Goal: Information Seeking & Learning: Learn about a topic

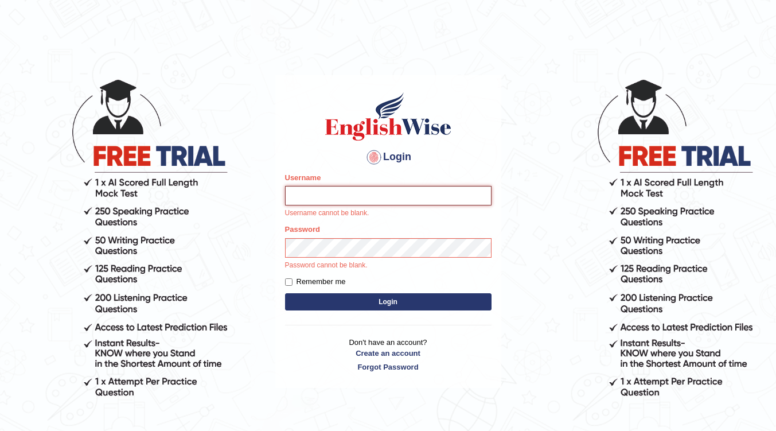
type input "surendra_parramatta"
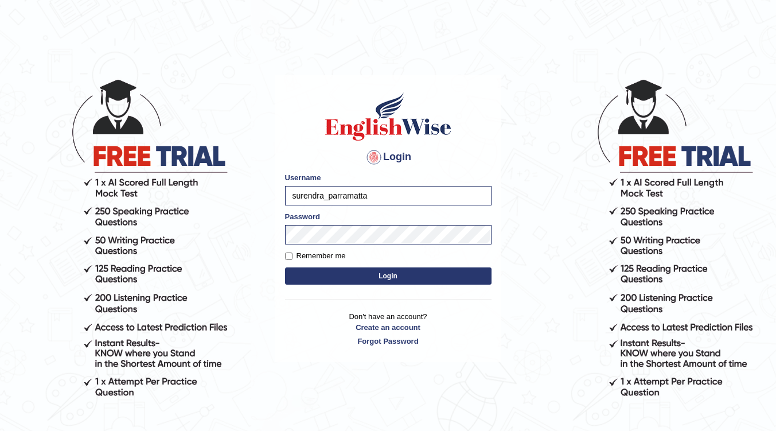
click at [453, 280] on button "Login" at bounding box center [388, 275] width 206 height 17
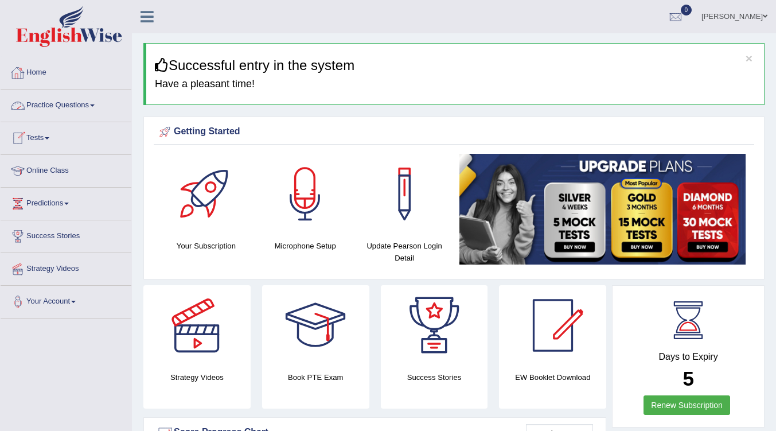
click at [99, 102] on link "Practice Questions" at bounding box center [66, 103] width 131 height 29
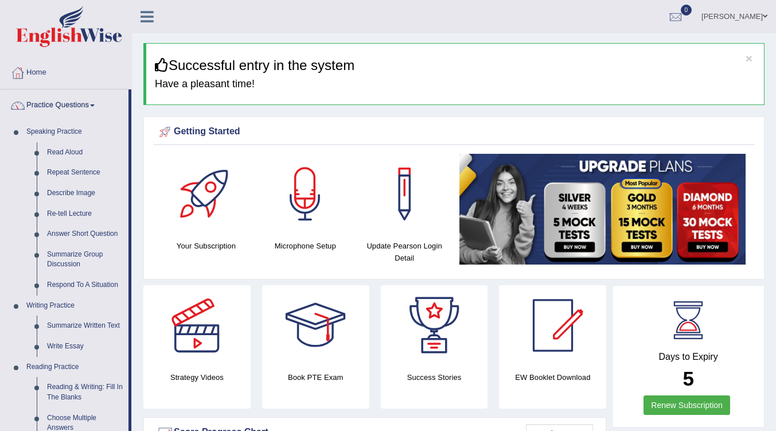
click at [86, 280] on link "Respond To A Situation" at bounding box center [85, 285] width 87 height 21
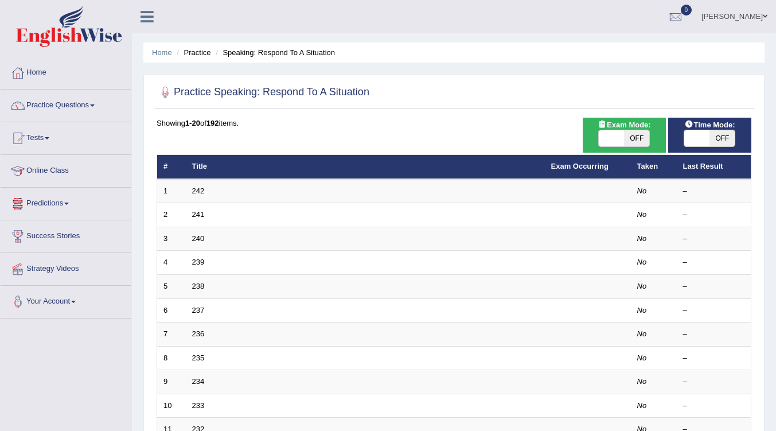
click at [197, 186] on link "242" at bounding box center [198, 190] width 13 height 9
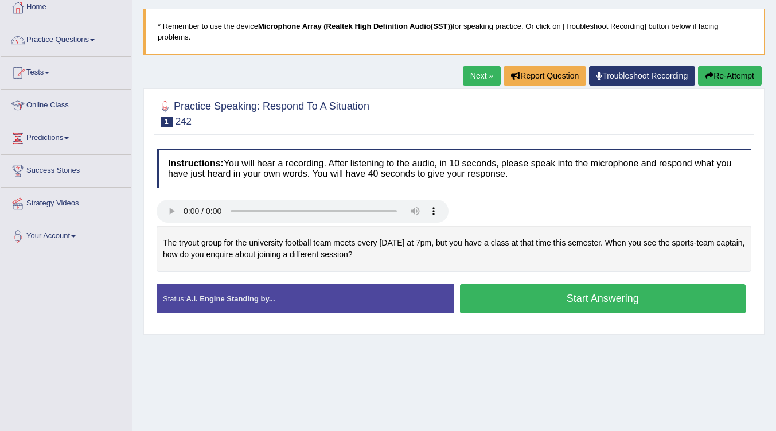
scroll to position [115, 0]
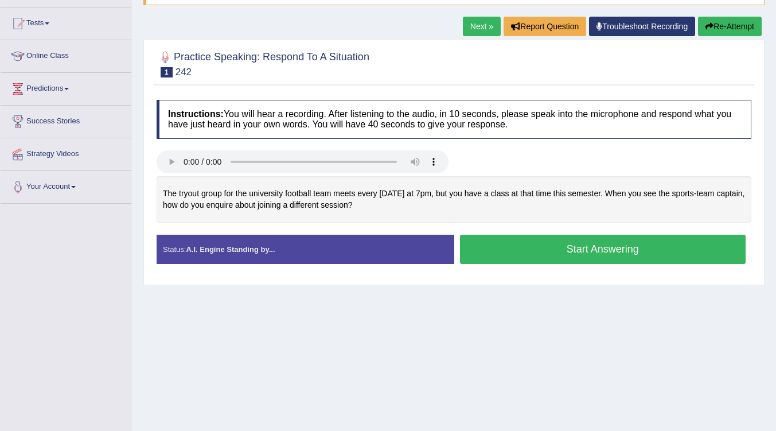
click at [560, 248] on button "Start Answering" at bounding box center [603, 249] width 286 height 29
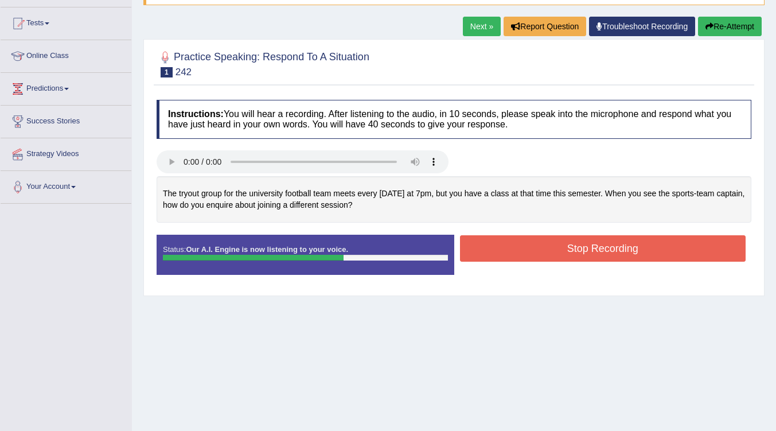
click at [603, 243] on button "Stop Recording" at bounding box center [603, 248] width 286 height 26
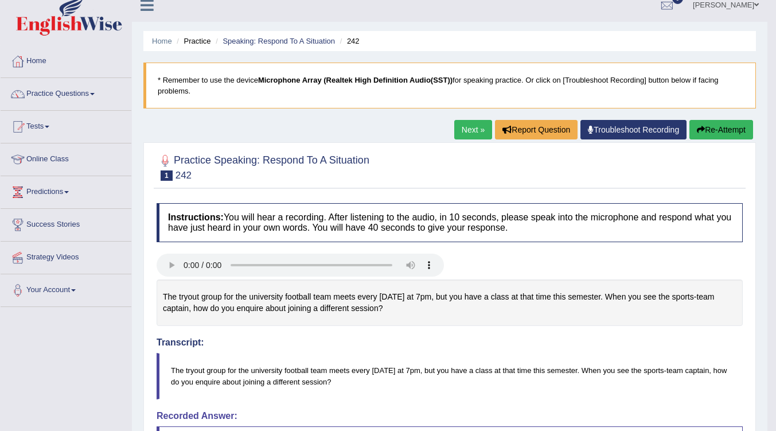
scroll to position [0, 0]
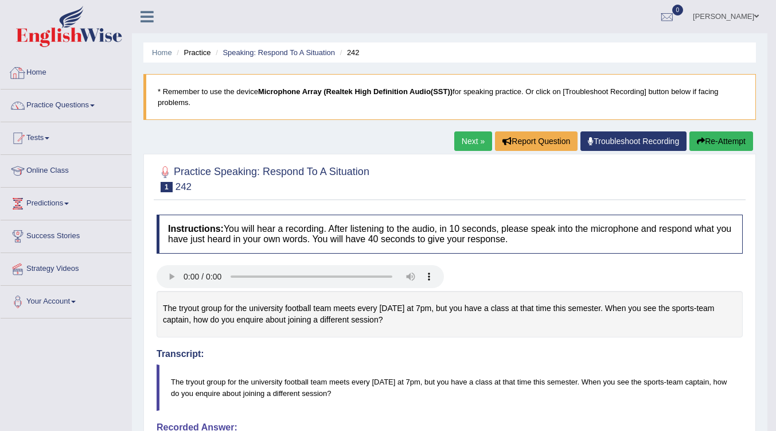
click at [31, 65] on link "Home" at bounding box center [66, 71] width 131 height 29
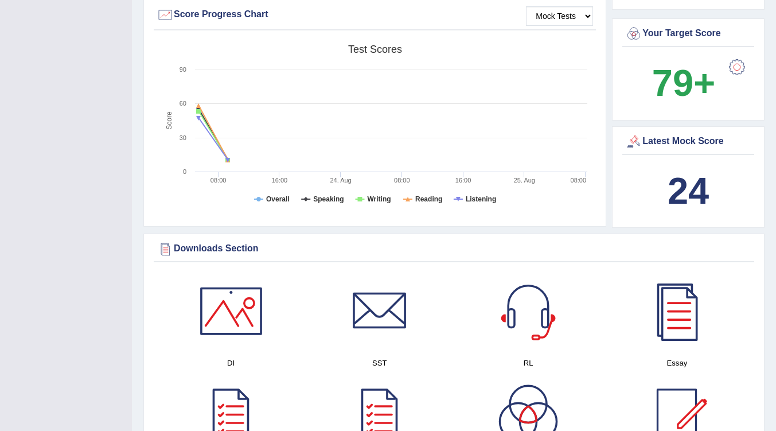
scroll to position [574, 0]
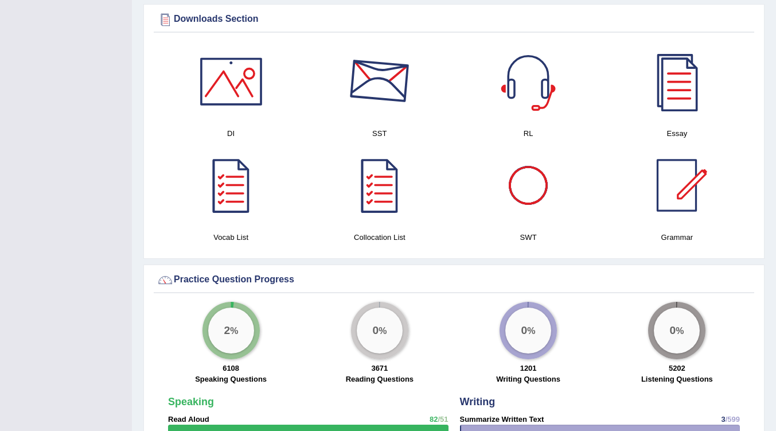
click at [404, 98] on div at bounding box center [380, 81] width 80 height 80
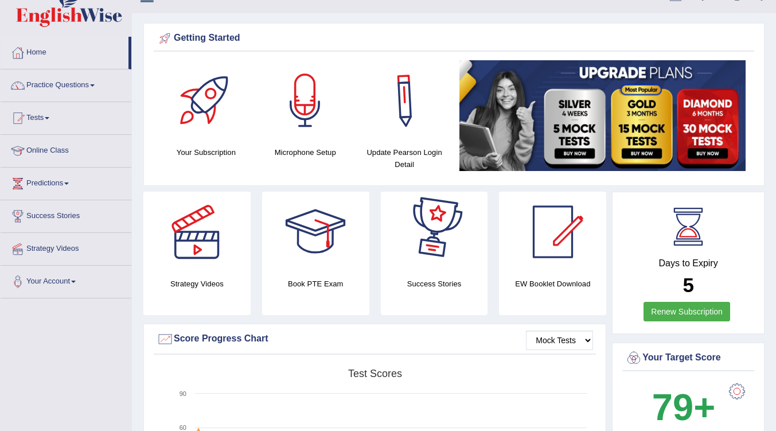
scroll to position [0, 0]
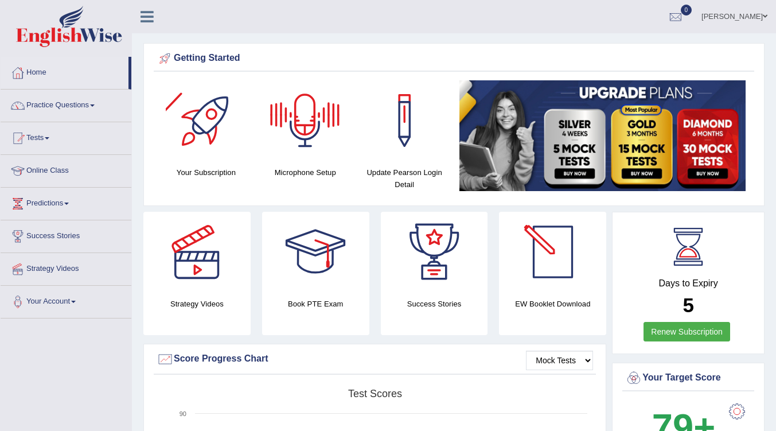
click at [677, 329] on link "Renew Subscription" at bounding box center [687, 332] width 87 height 20
click at [69, 100] on link "Practice Questions" at bounding box center [66, 103] width 131 height 29
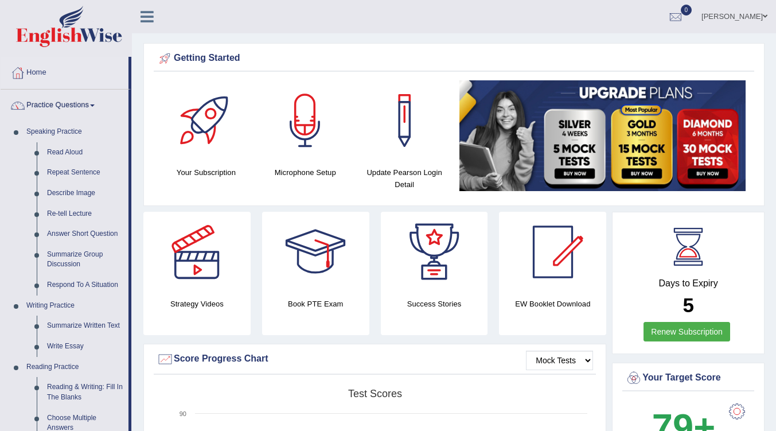
click at [79, 193] on link "Describe Image" at bounding box center [85, 193] width 87 height 21
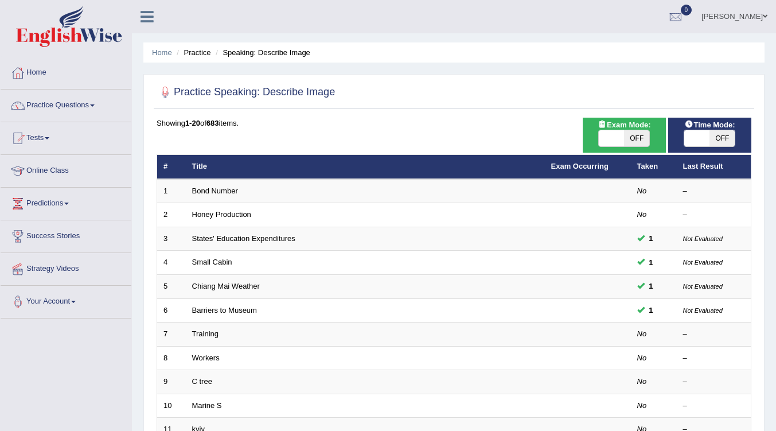
click at [208, 187] on link "Bond Number" at bounding box center [215, 190] width 46 height 9
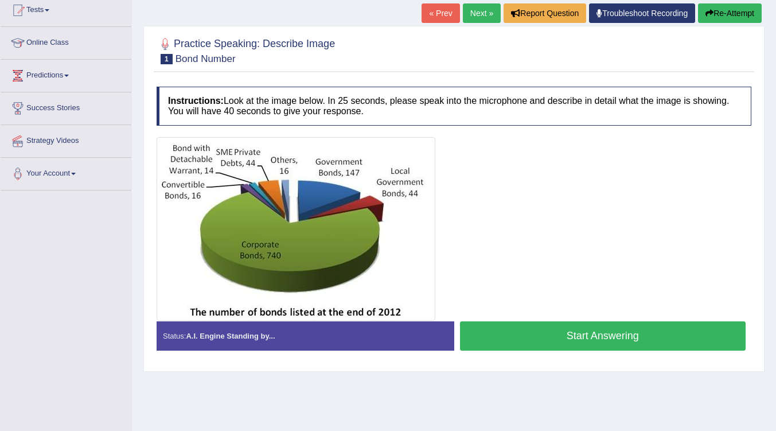
scroll to position [171, 0]
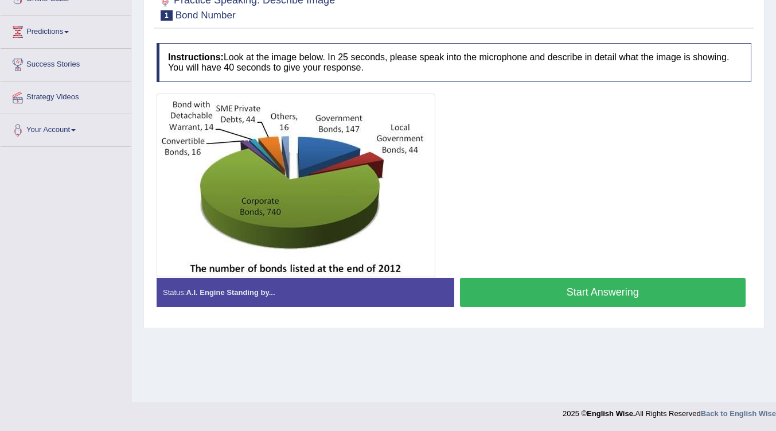
click at [549, 293] on button "Start Answering" at bounding box center [603, 292] width 286 height 29
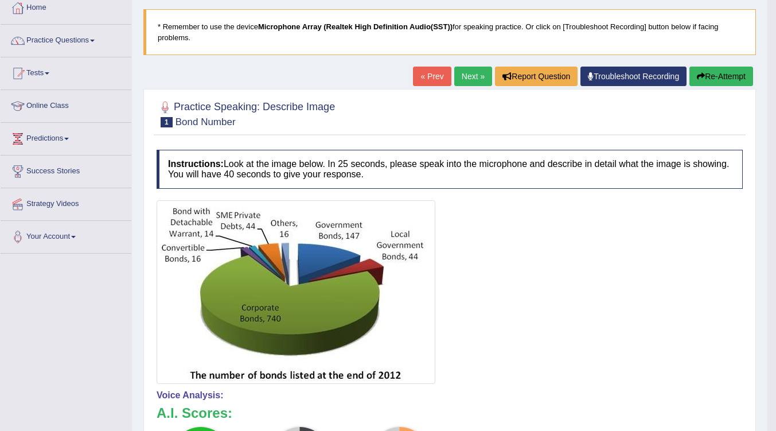
scroll to position [115, 0]
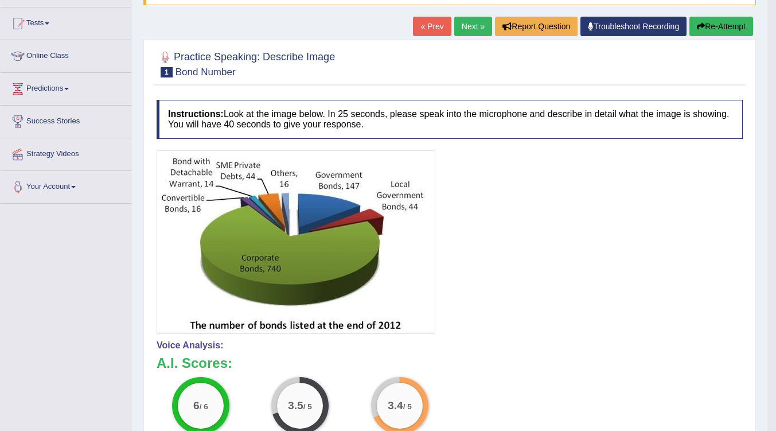
click at [475, 26] on link "Next »" at bounding box center [473, 27] width 38 height 20
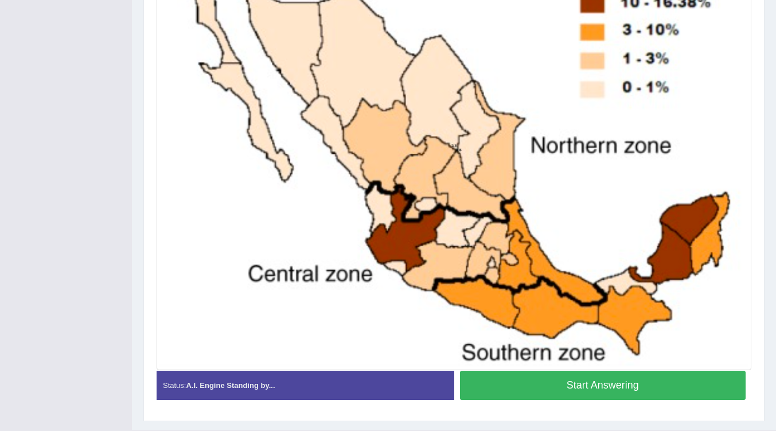
scroll to position [372, 0]
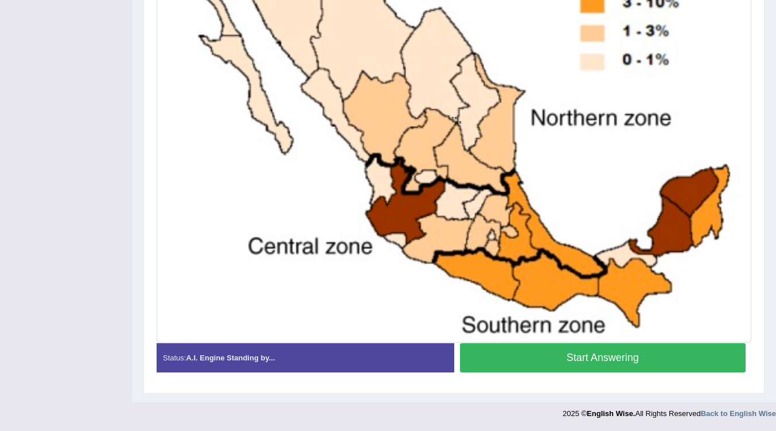
click at [586, 359] on button "Start Answering" at bounding box center [603, 357] width 286 height 29
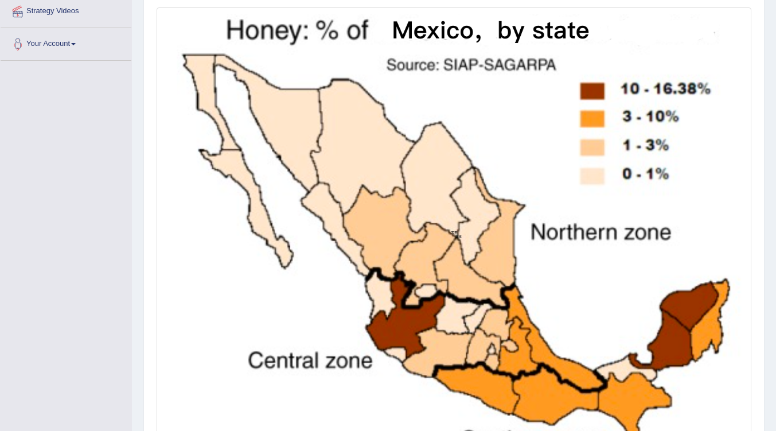
scroll to position [383, 0]
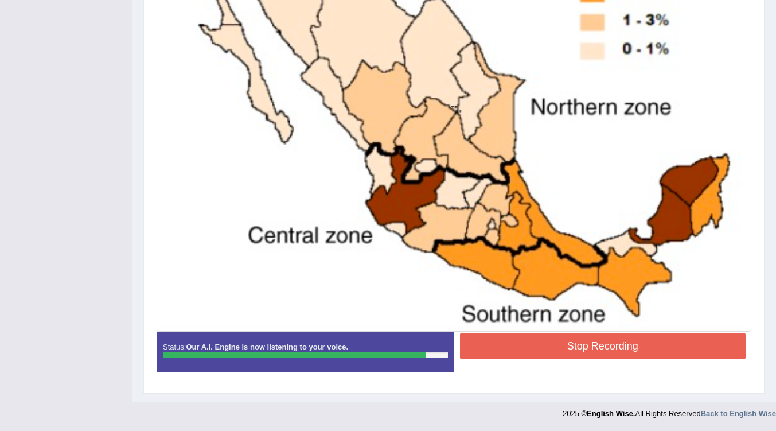
click at [624, 346] on button "Stop Recording" at bounding box center [603, 346] width 286 height 26
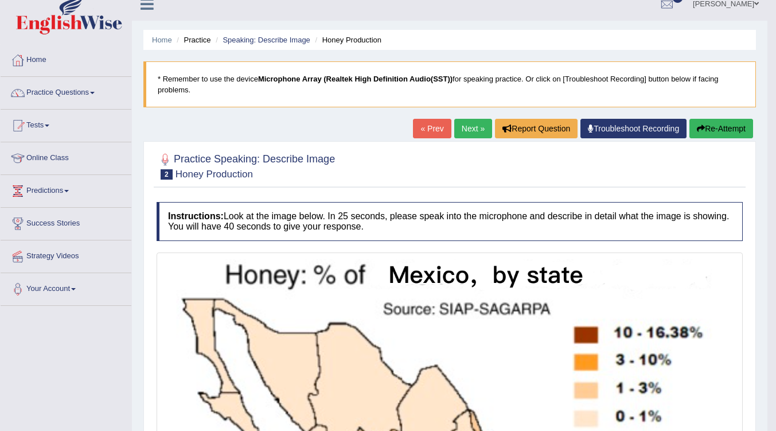
scroll to position [0, 0]
